Goal: Transaction & Acquisition: Purchase product/service

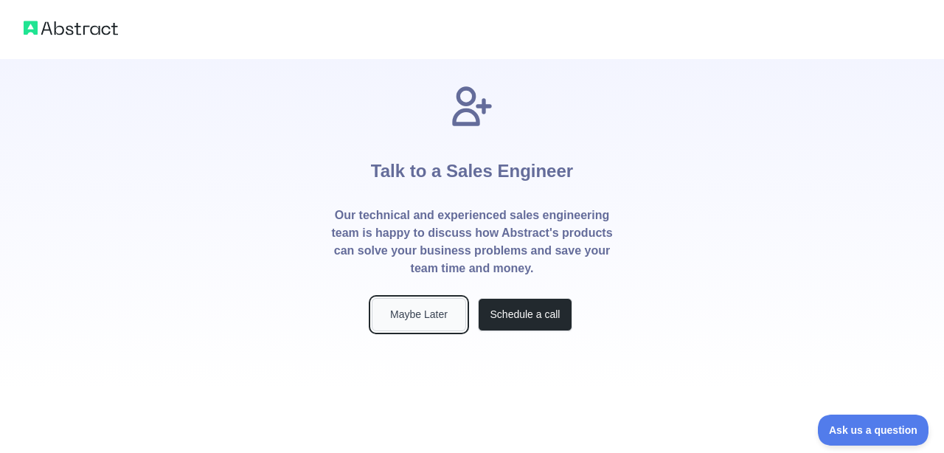
click at [436, 312] on button "Maybe Later" at bounding box center [419, 314] width 94 height 33
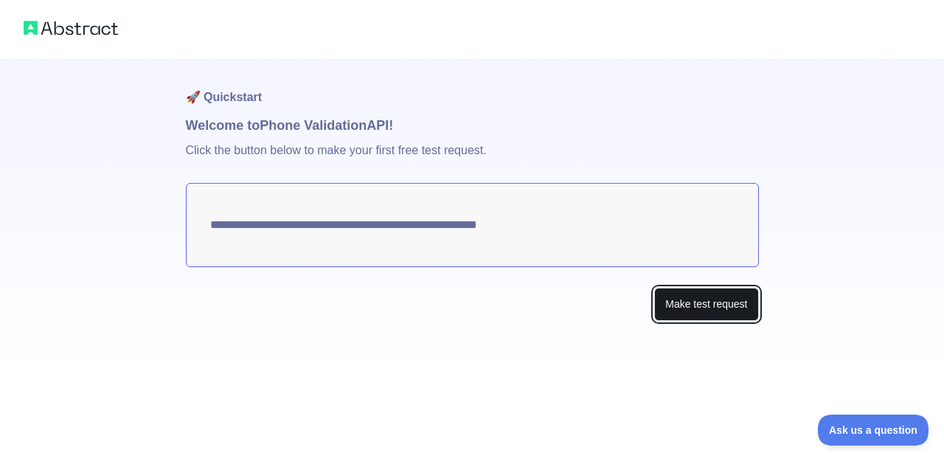
click at [678, 309] on button "Make test request" at bounding box center [706, 304] width 104 height 33
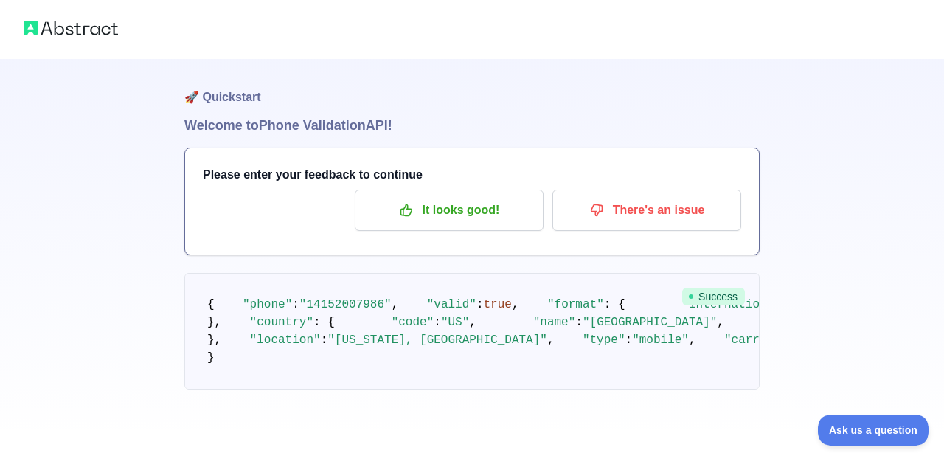
scroll to position [52, 0]
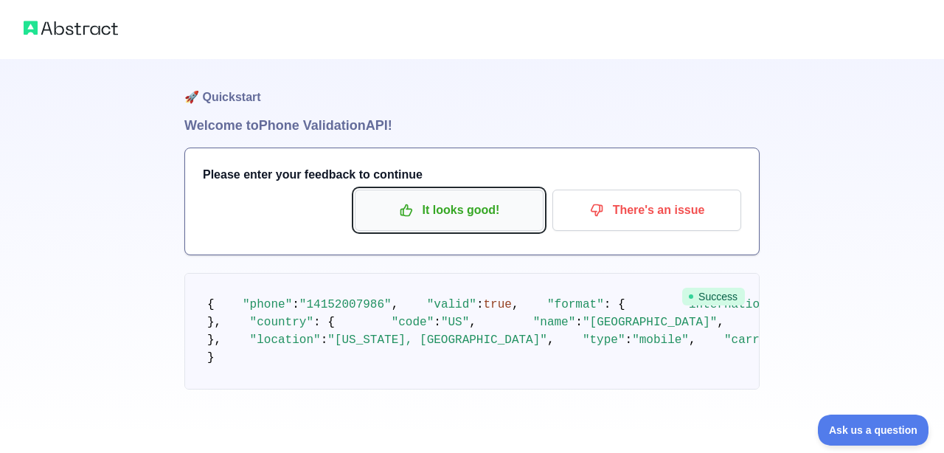
click at [409, 190] on button "It looks good!" at bounding box center [449, 210] width 189 height 41
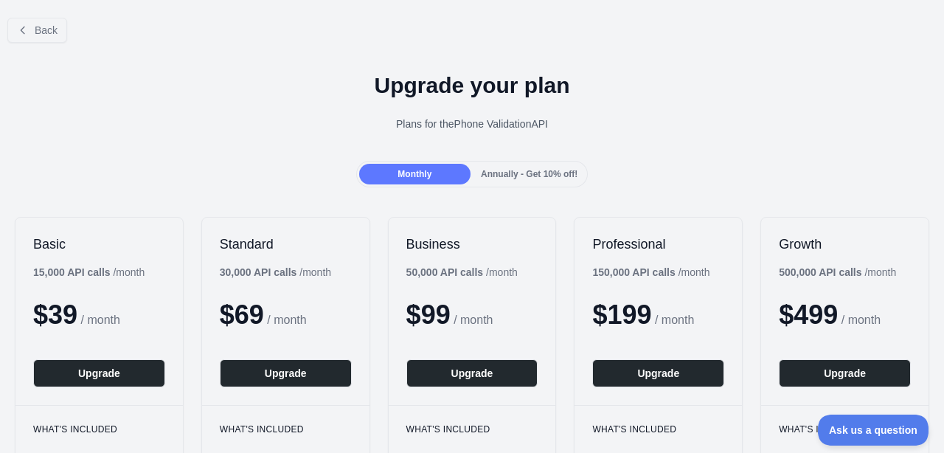
click at [514, 176] on span "Annually - Get 10% off!" at bounding box center [529, 174] width 97 height 10
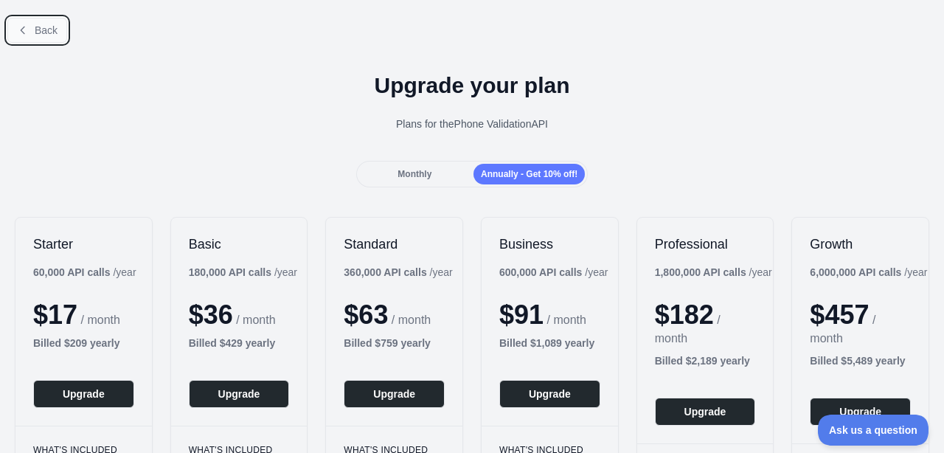
click at [43, 33] on span "Back" at bounding box center [46, 30] width 23 height 12
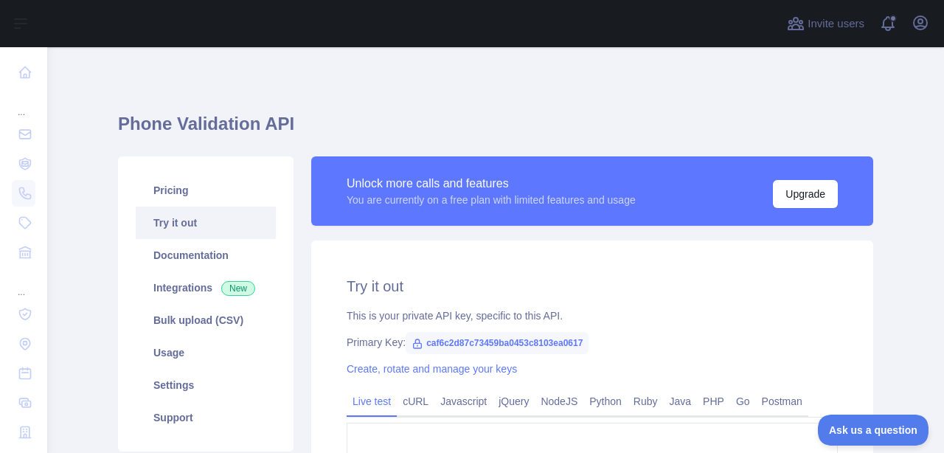
click at [204, 218] on link "Try it out" at bounding box center [206, 222] width 140 height 32
click at [533, 339] on span "caf6c2d87c73459ba0453c8103ea0617" at bounding box center [497, 343] width 183 height 22
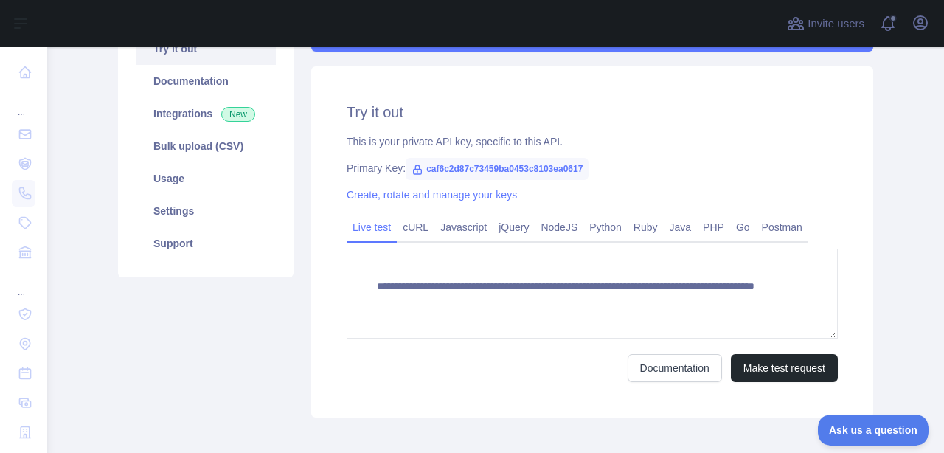
scroll to position [181, 0]
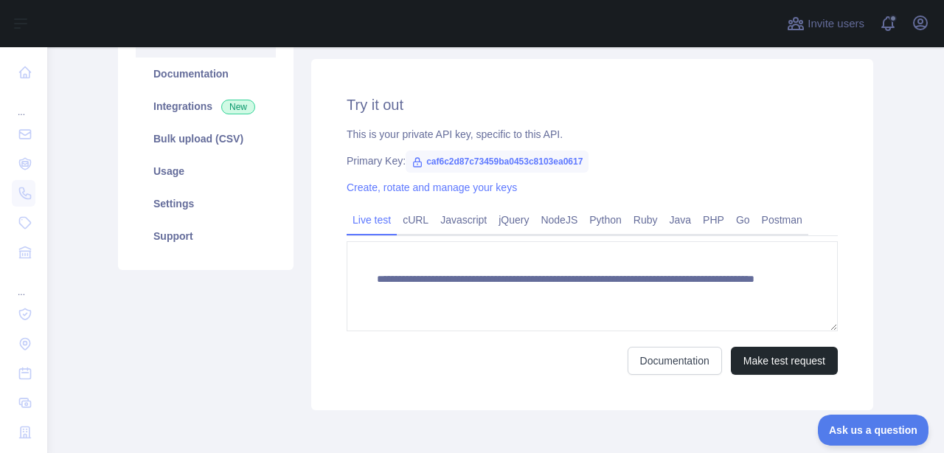
click at [381, 223] on link "Live test" at bounding box center [372, 220] width 50 height 24
click at [791, 368] on button "Make test request" at bounding box center [784, 361] width 107 height 28
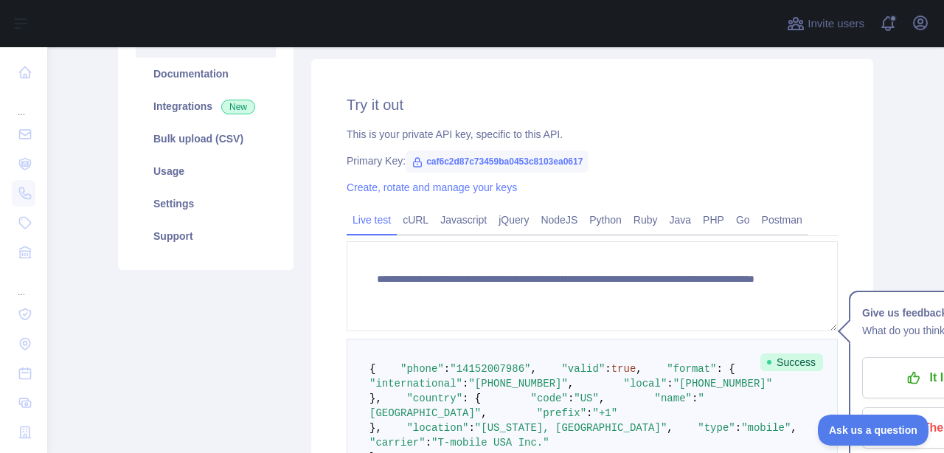
click at [577, 362] on pre "{ "phone" : "[PHONE_NUMBER]" , "valid" : true , "format" : { "international" : …" at bounding box center [592, 412] width 491 height 149
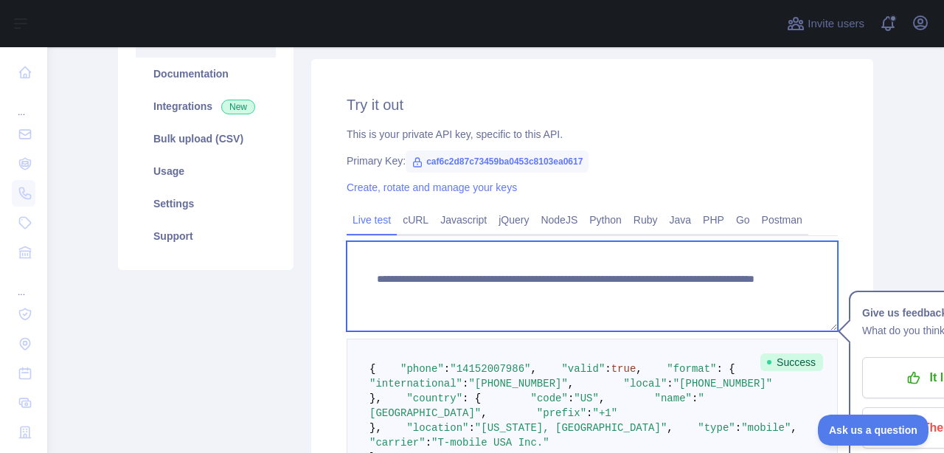
click at [510, 287] on textarea "**********" at bounding box center [592, 286] width 491 height 90
drag, startPoint x: 725, startPoint y: 296, endPoint x: 657, endPoint y: 294, distance: 67.9
click at [657, 294] on textarea "**********" at bounding box center [592, 286] width 491 height 90
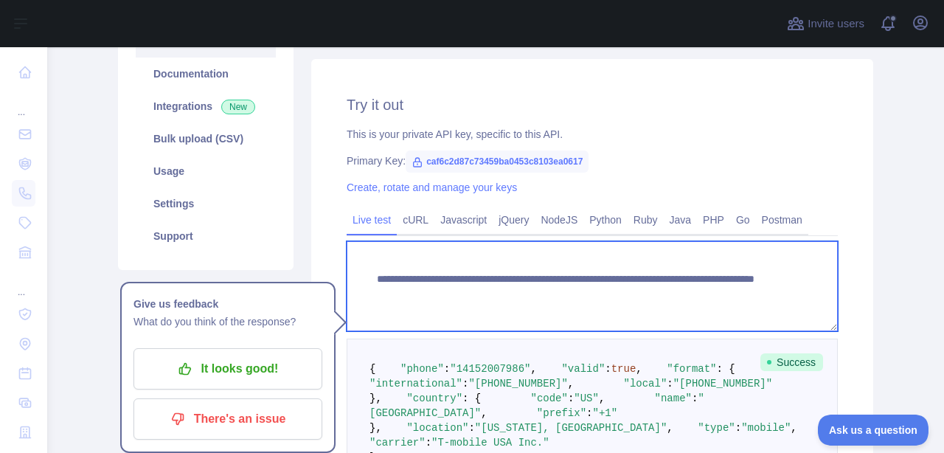
click at [660, 289] on textarea "**********" at bounding box center [592, 286] width 491 height 90
click at [754, 324] on textarea "**********" at bounding box center [592, 286] width 491 height 90
type textarea "**********"
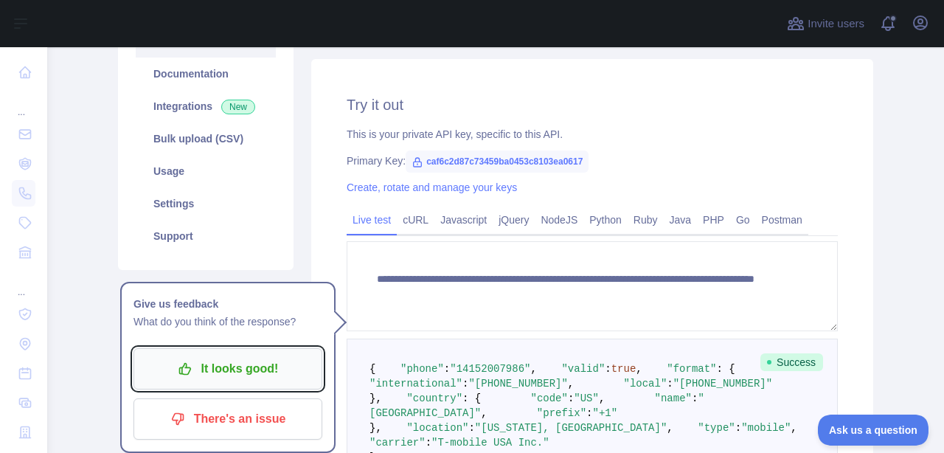
click at [246, 377] on p "It looks good!" at bounding box center [228, 368] width 167 height 25
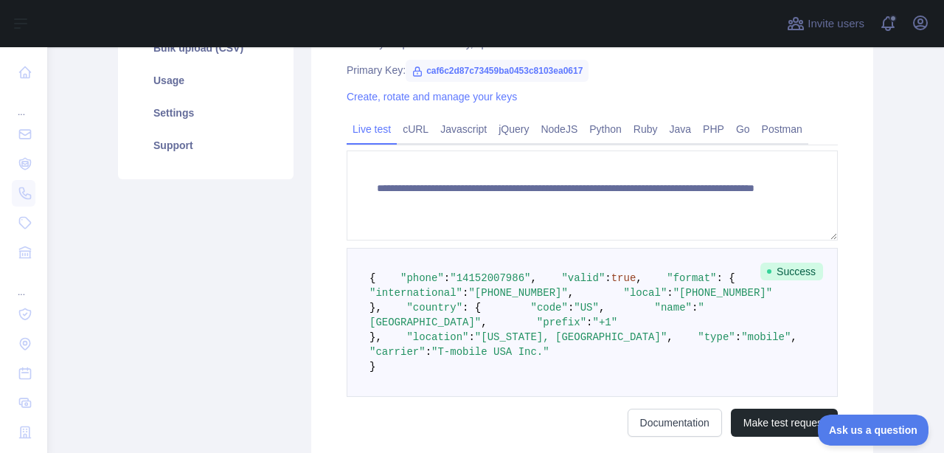
scroll to position [0, 0]
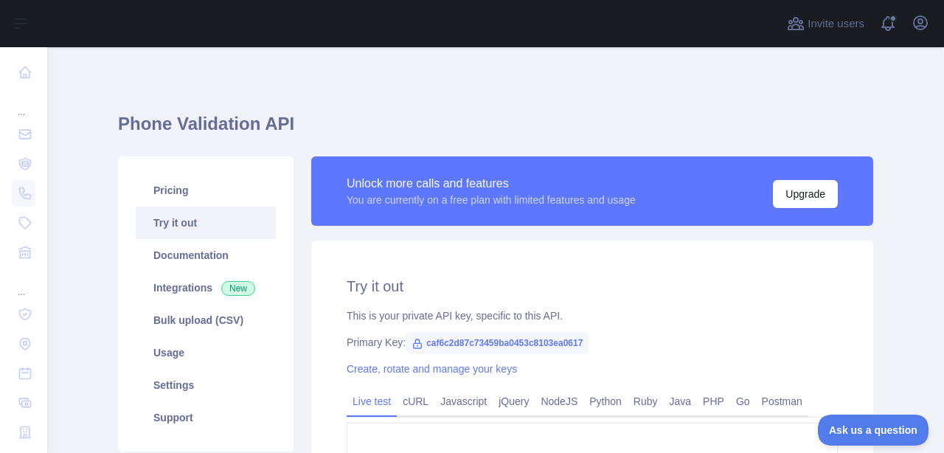
click at [193, 223] on link "Try it out" at bounding box center [206, 222] width 140 height 32
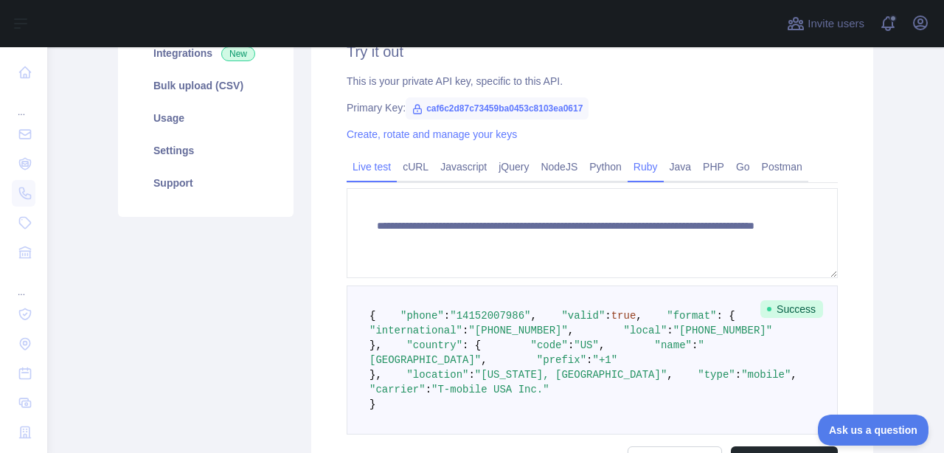
scroll to position [235, 0]
click at [413, 162] on link "cURL" at bounding box center [416, 166] width 38 height 24
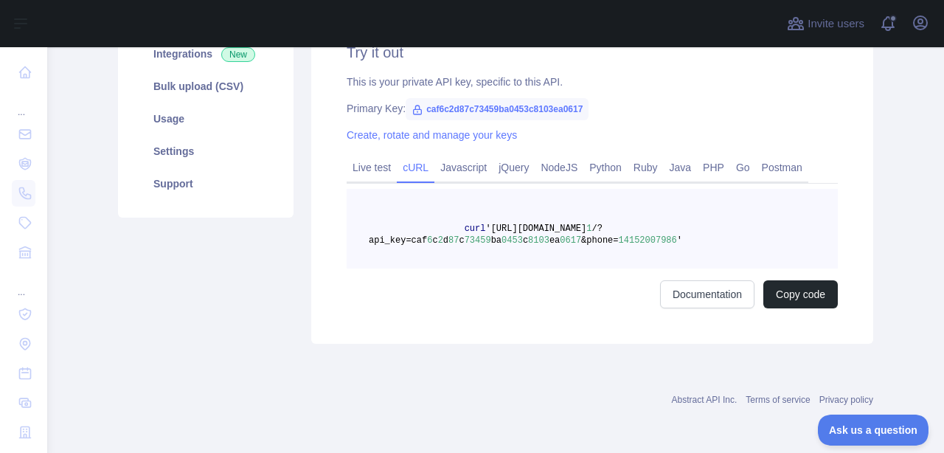
scroll to position [234, 0]
click at [463, 172] on link "Javascript" at bounding box center [463, 168] width 58 height 24
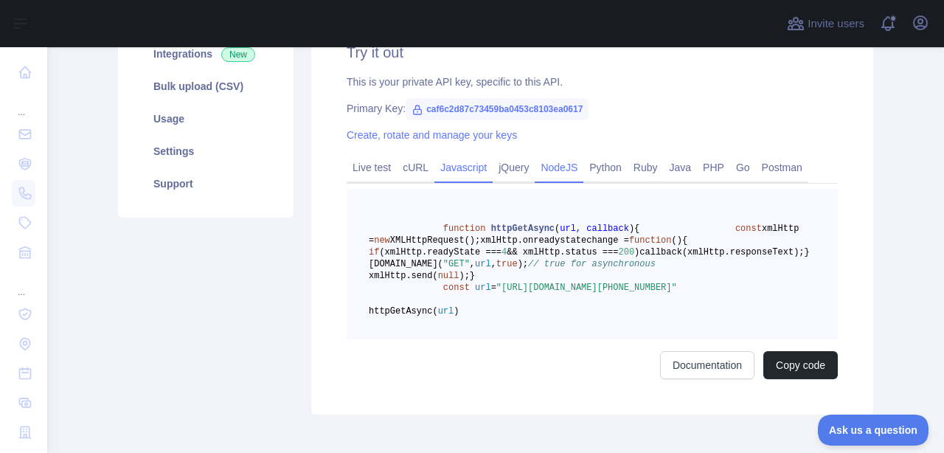
click at [560, 172] on link "NodeJS" at bounding box center [559, 168] width 49 height 24
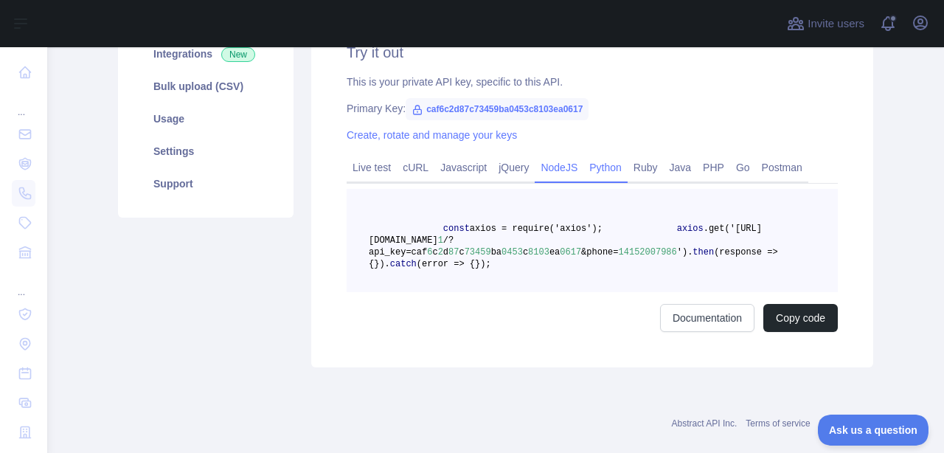
click at [619, 165] on link "Python" at bounding box center [605, 168] width 44 height 24
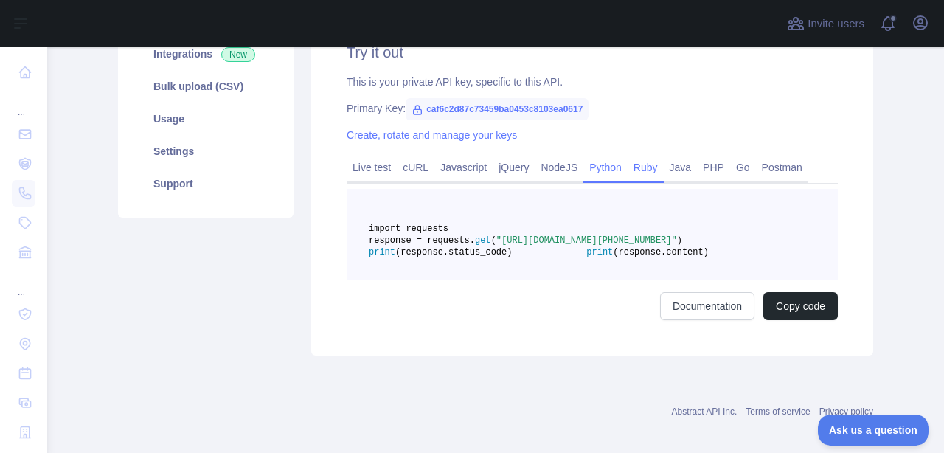
click at [659, 170] on link "Ruby" at bounding box center [646, 168] width 36 height 24
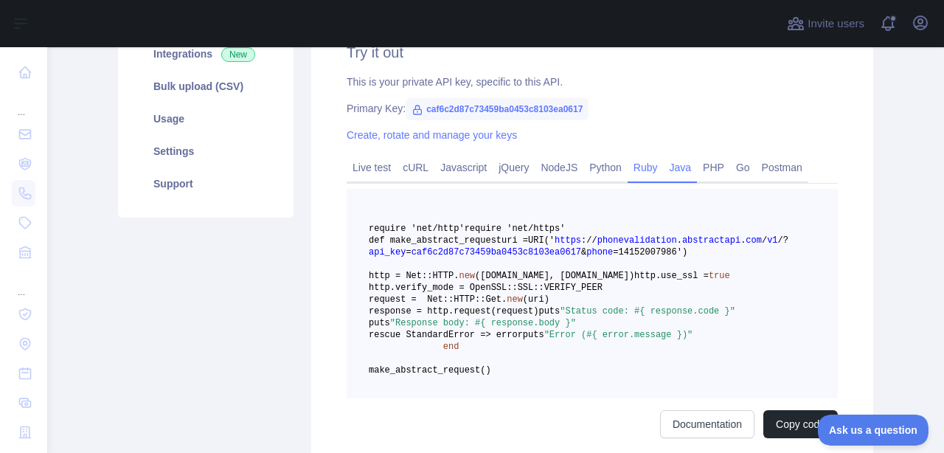
click at [698, 170] on link "Java" at bounding box center [681, 168] width 34 height 24
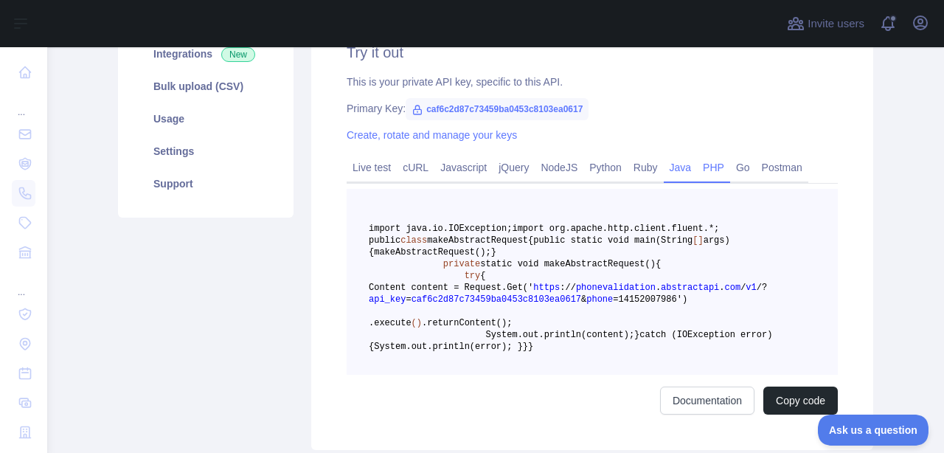
click at [723, 171] on link "PHP" at bounding box center [713, 168] width 33 height 24
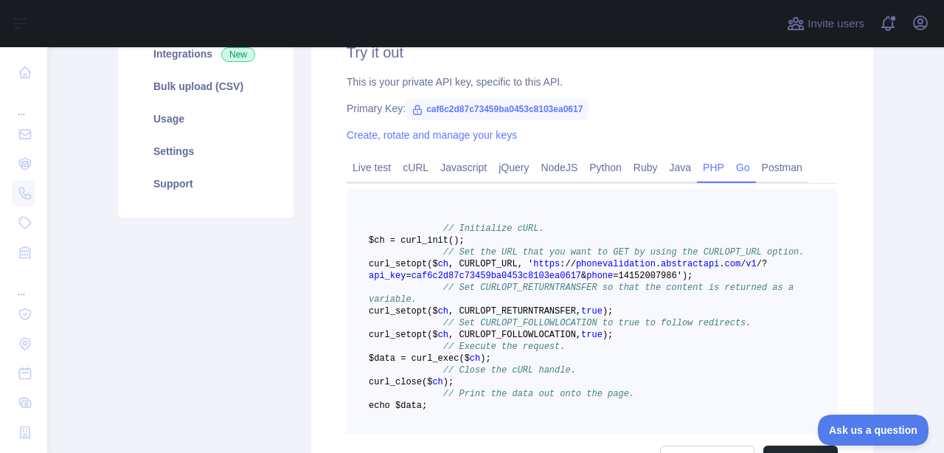
click at [756, 171] on link "Go" at bounding box center [743, 168] width 26 height 24
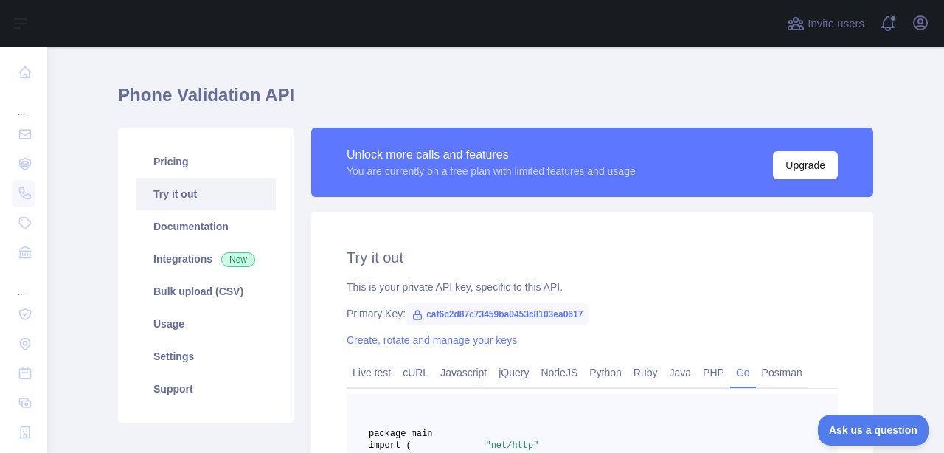
scroll to position [44, 0]
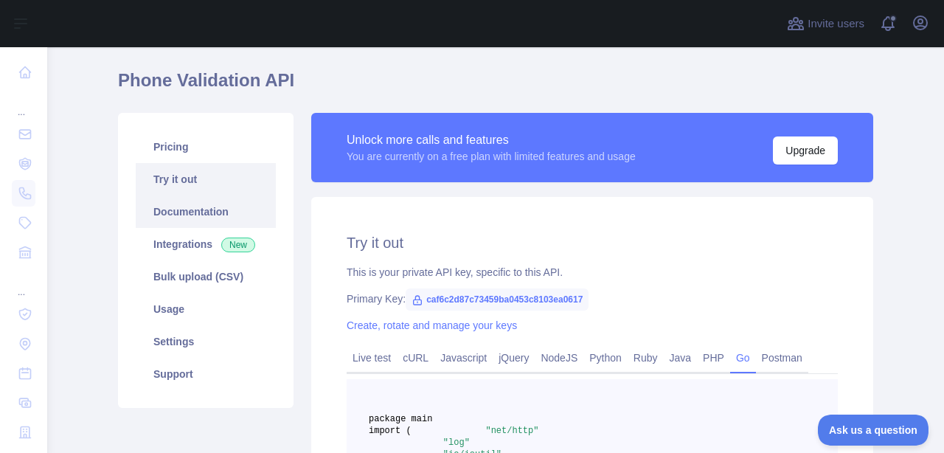
click at [190, 215] on link "Documentation" at bounding box center [206, 211] width 140 height 32
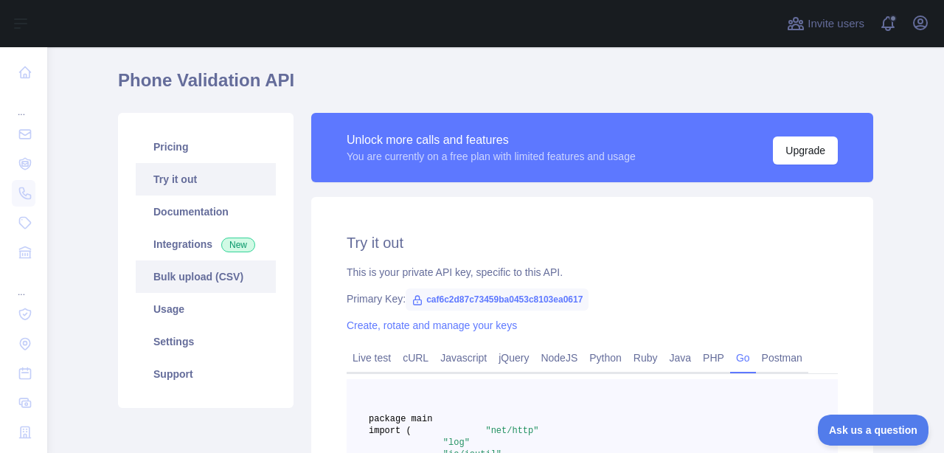
click at [184, 282] on link "Bulk upload (CSV)" at bounding box center [206, 276] width 140 height 32
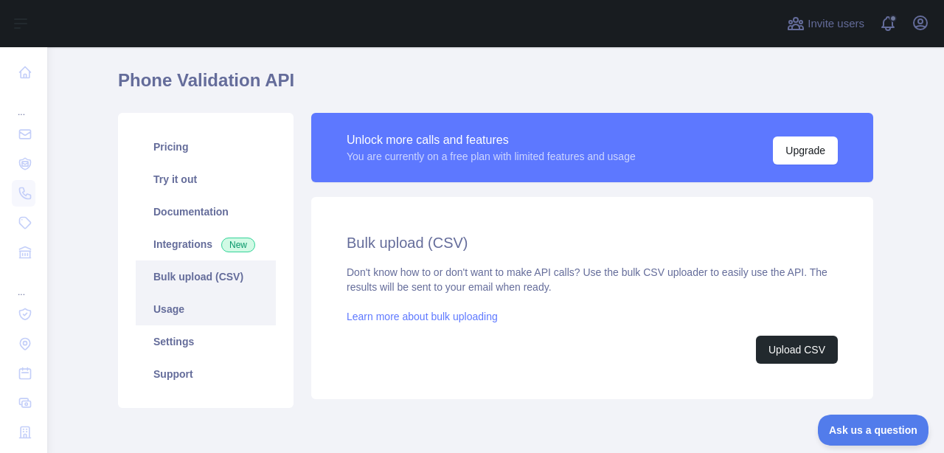
click at [202, 307] on link "Usage" at bounding box center [206, 309] width 140 height 32
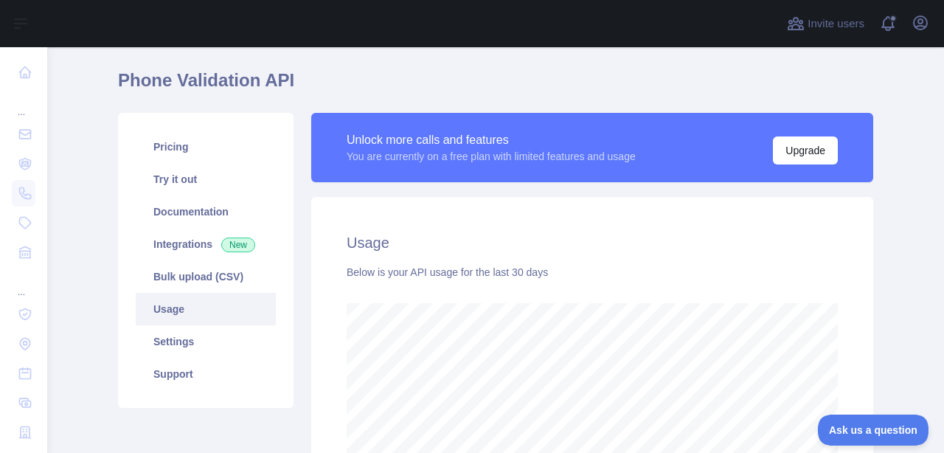
scroll to position [406, 897]
click at [206, 340] on link "Settings" at bounding box center [206, 341] width 140 height 32
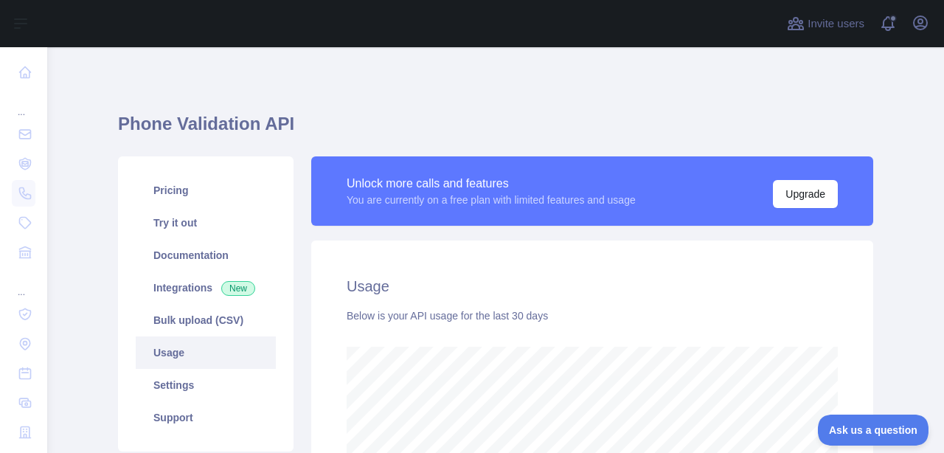
scroll to position [406, 897]
